Goal: Information Seeking & Learning: Learn about a topic

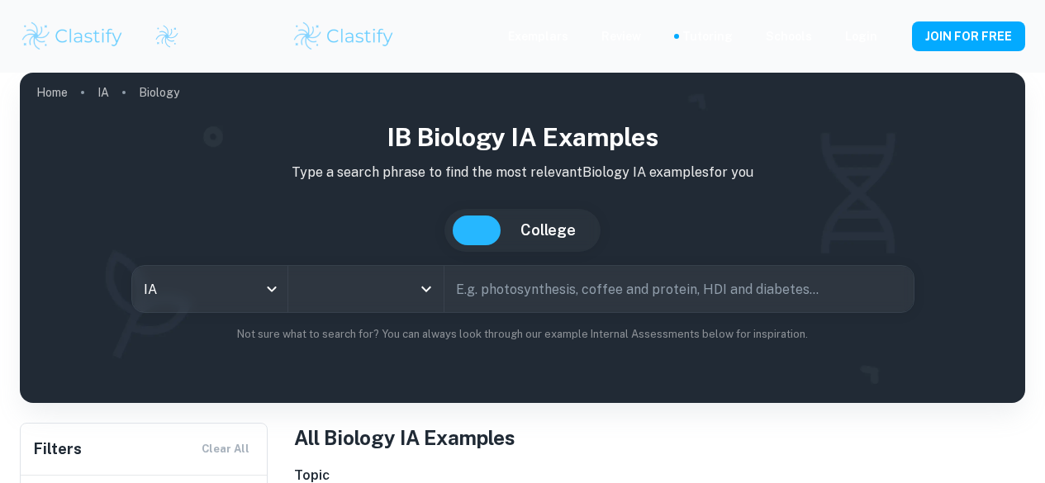
scroll to position [165, 0]
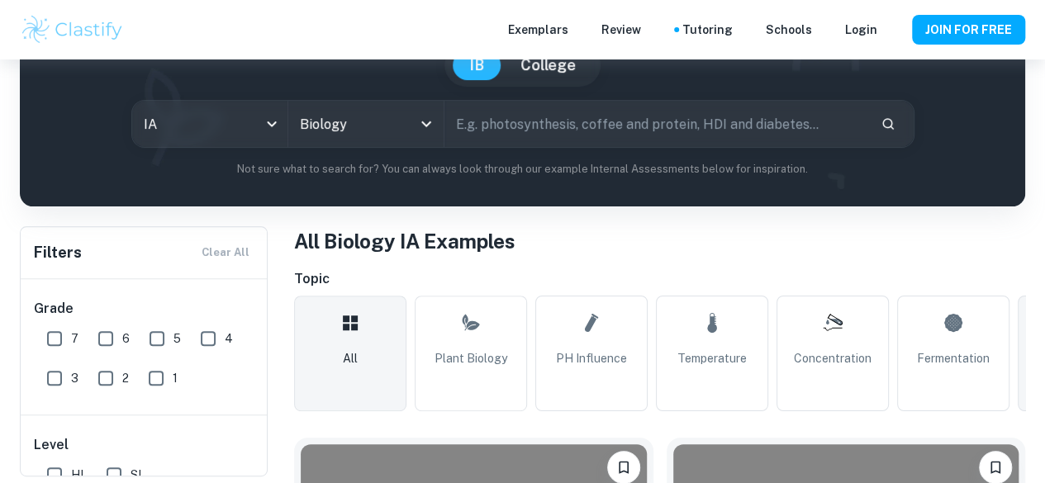
type input "Biology"
click at [52, 336] on input "7" at bounding box center [54, 338] width 33 height 33
checkbox input "true"
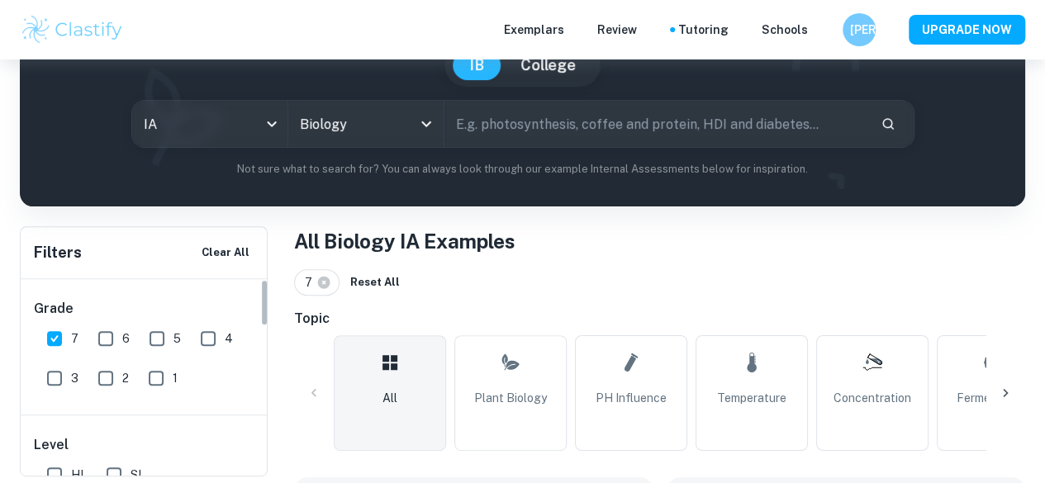
click at [113, 343] on input "6" at bounding box center [105, 338] width 33 height 33
checkbox input "true"
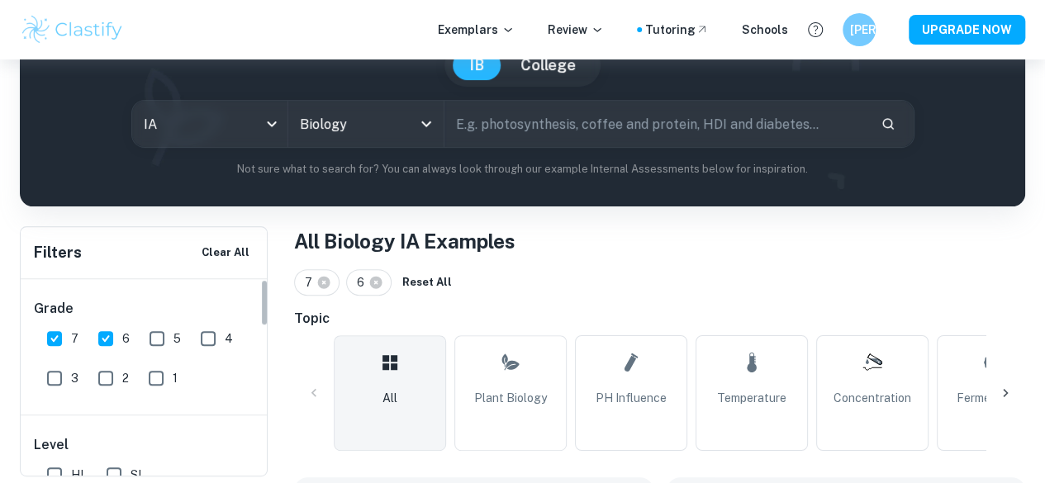
click at [53, 467] on input "HL" at bounding box center [54, 475] width 33 height 33
checkbox input "true"
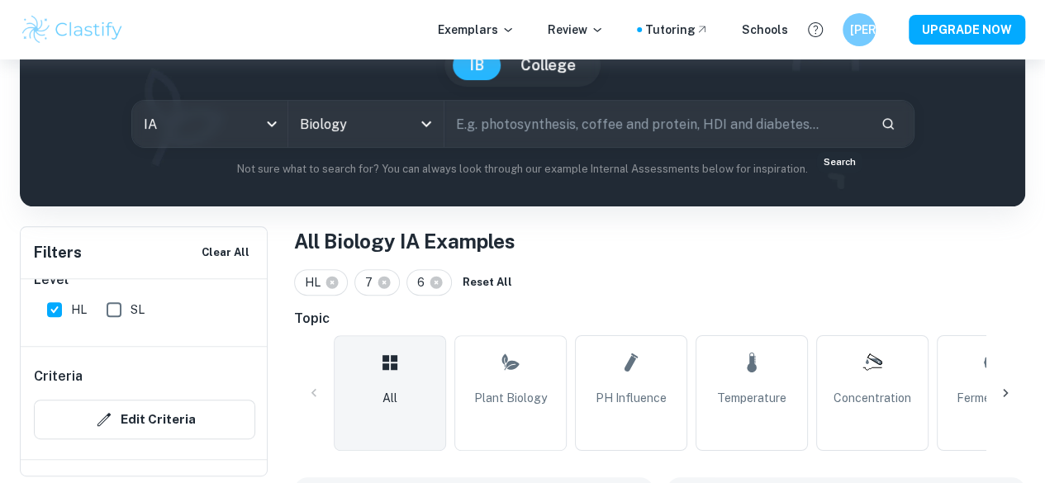
click at [881, 120] on icon "Search" at bounding box center [888, 124] width 15 height 15
click at [1014, 396] on div at bounding box center [1006, 394] width 40 height 40
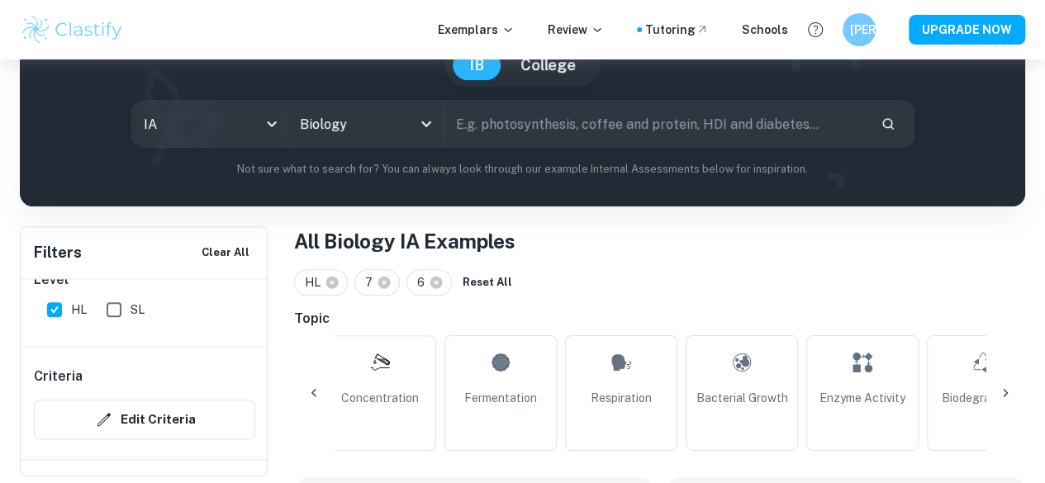
scroll to position [0, 558]
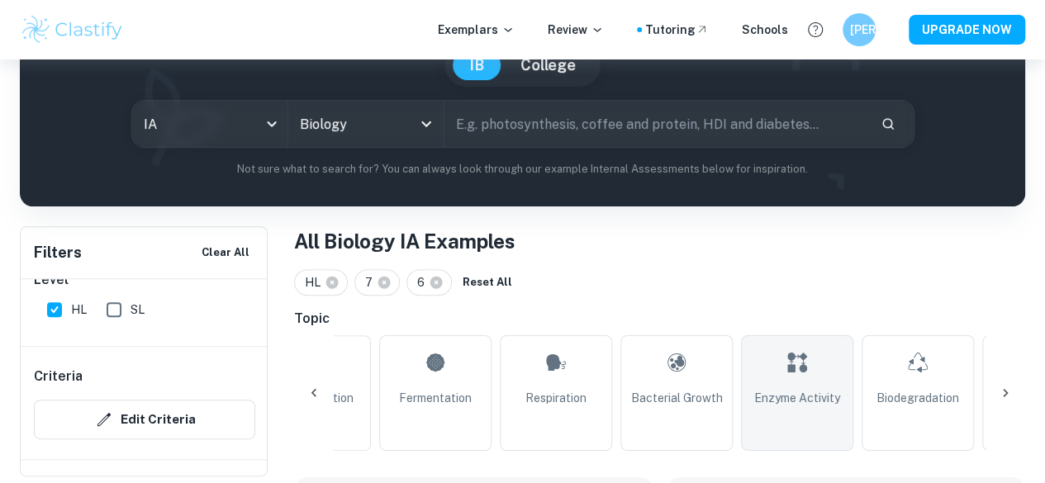
click at [777, 373] on link "Enzyme Activity" at bounding box center [797, 394] width 112 height 116
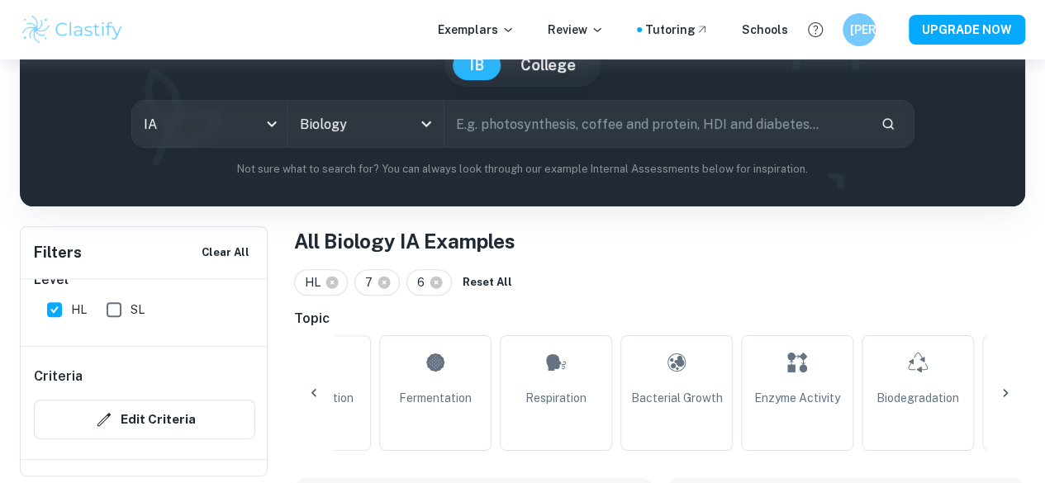
type input "Enzyme Activity"
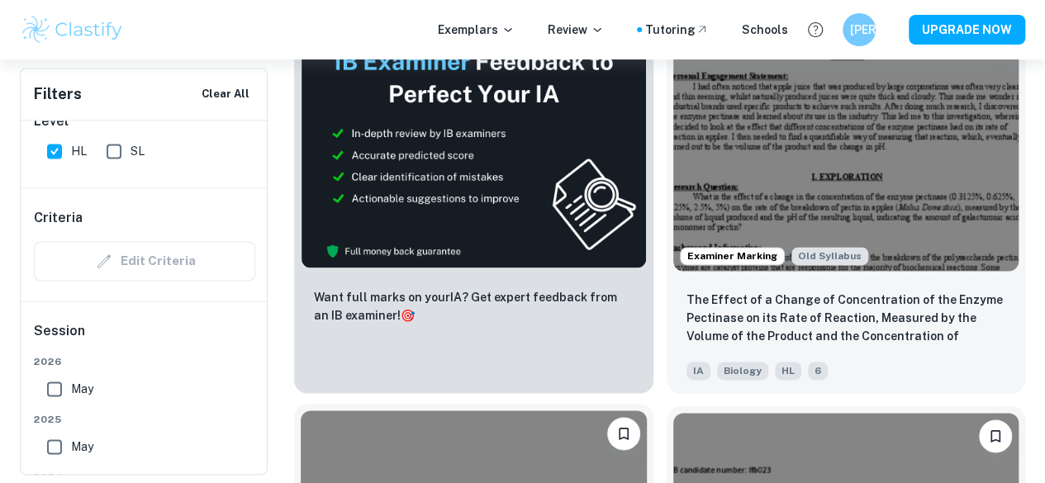
scroll to position [992, 0]
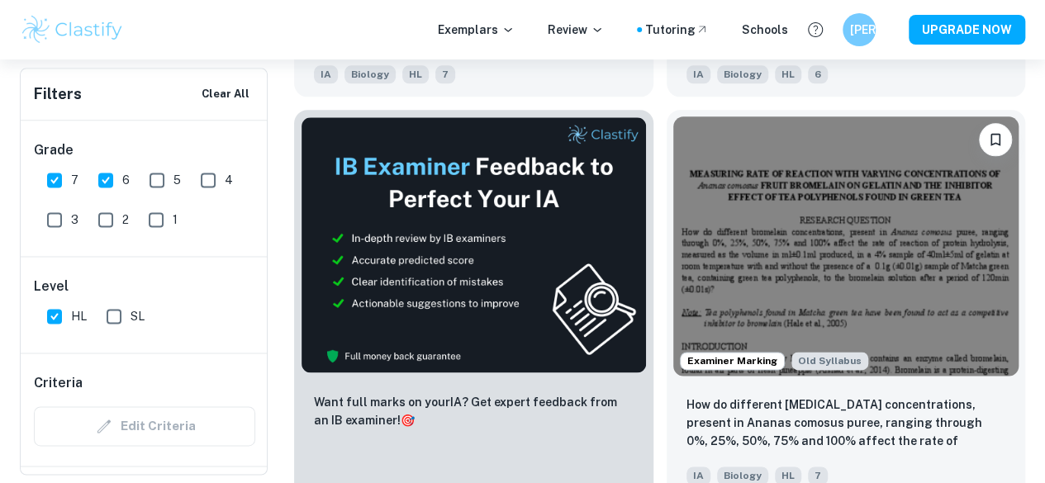
scroll to position [4215, 0]
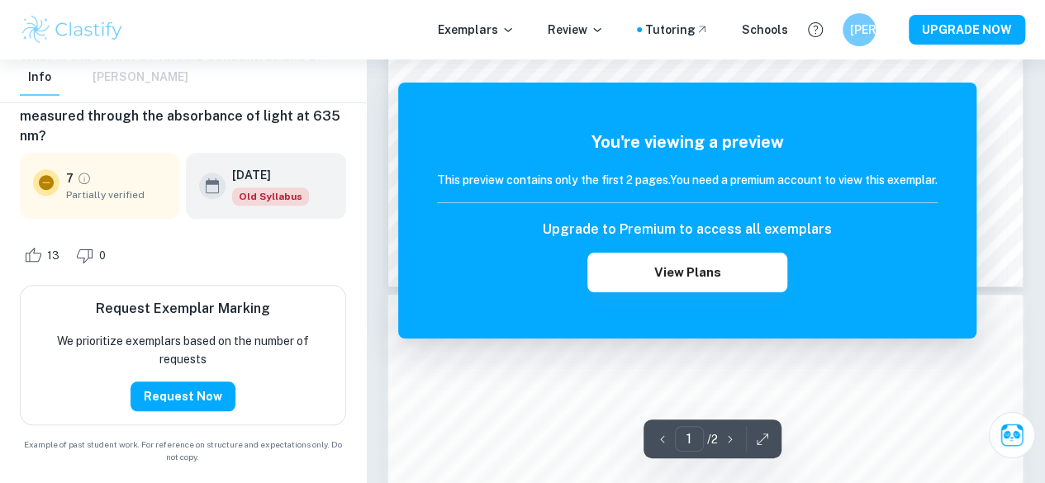
scroll to position [661, 0]
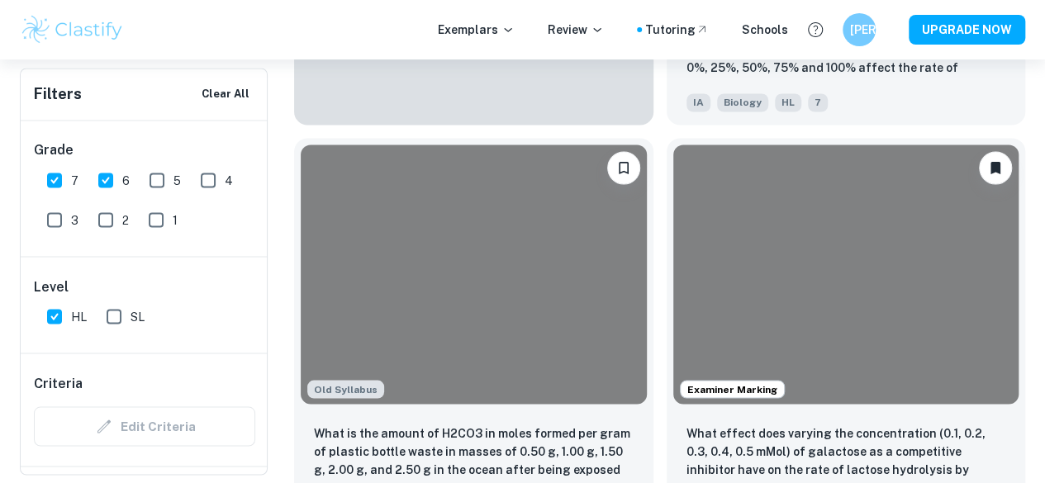
scroll to position [4545, 0]
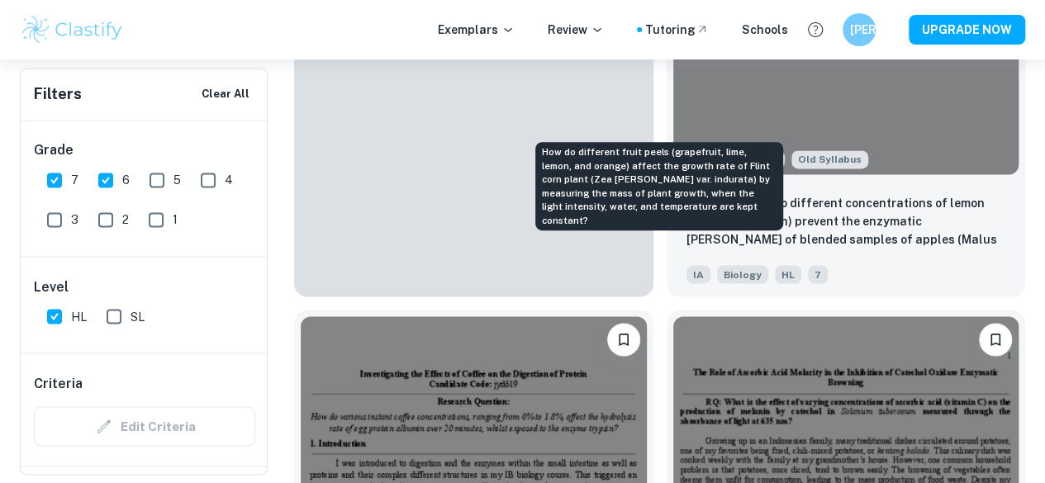
scroll to position [7478, 0]
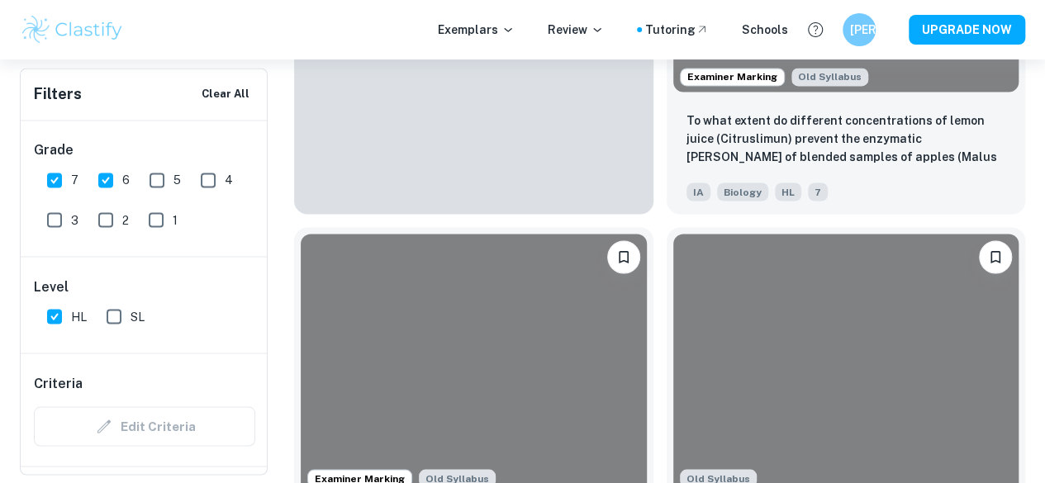
scroll to position [0, 346]
